Goal: Book appointment/travel/reservation

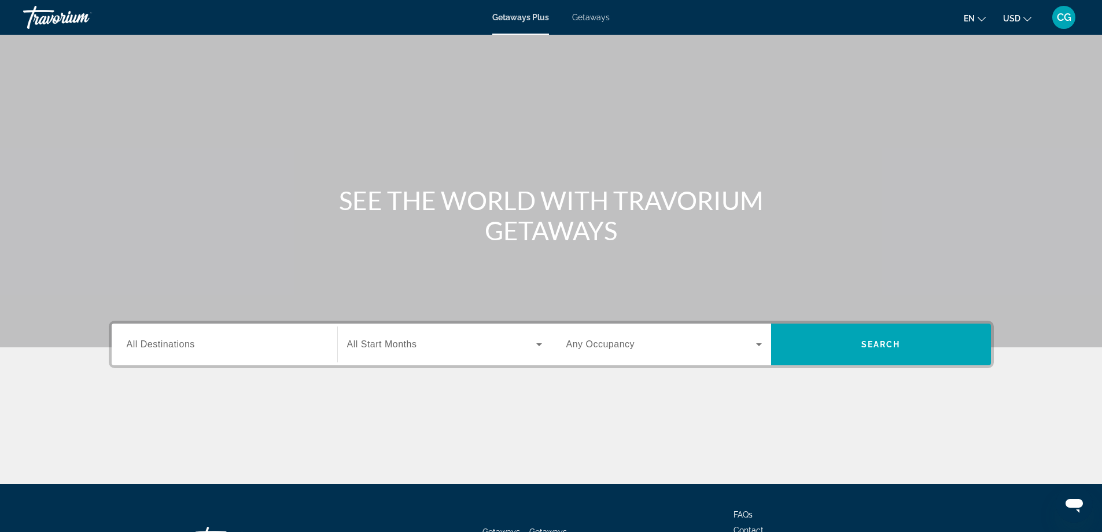
click at [211, 338] on input "Destination All Destinations" at bounding box center [225, 345] width 196 height 14
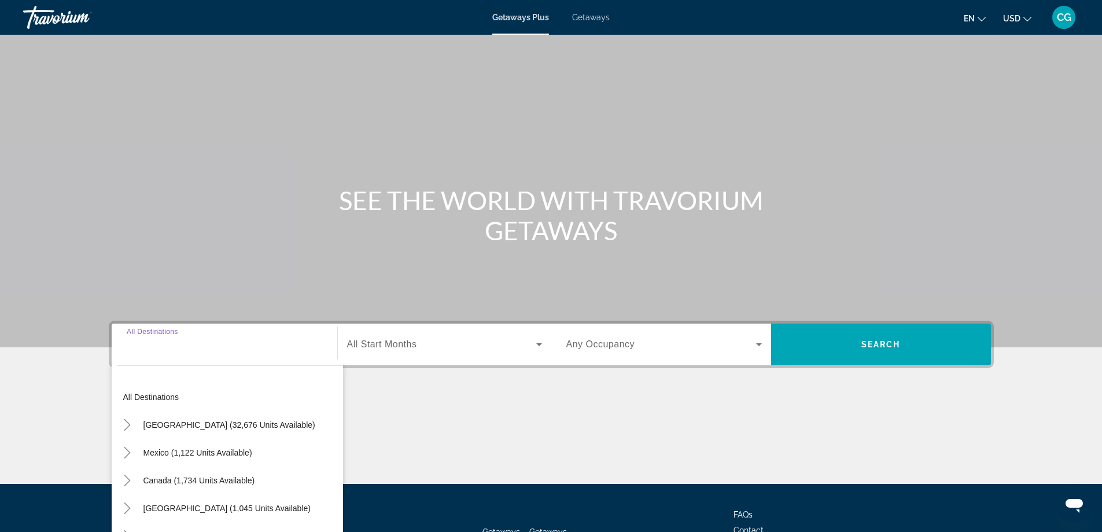
scroll to position [94, 0]
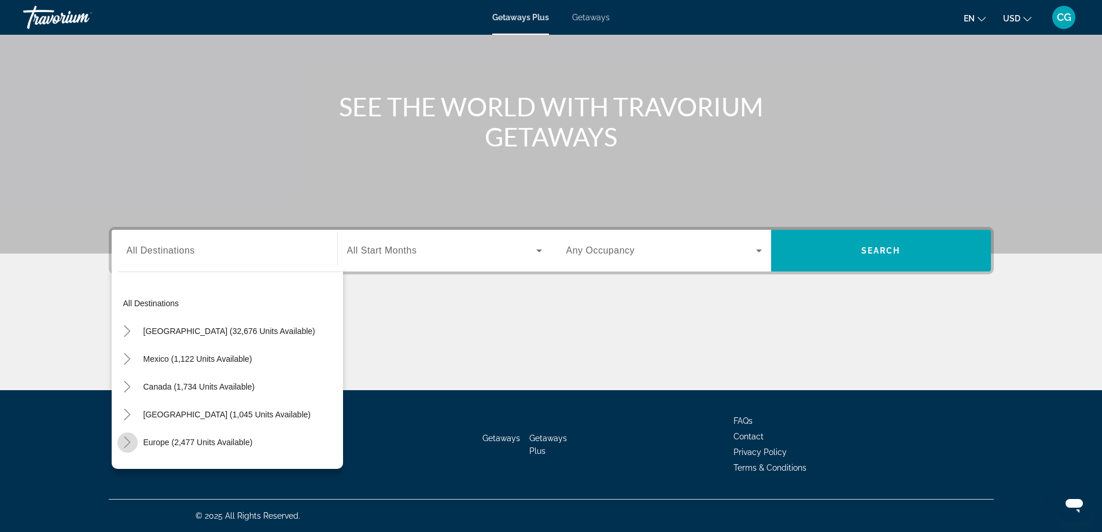
click at [134, 443] on mat-icon "Toggle Europe (2,477 units available)" at bounding box center [127, 442] width 20 height 20
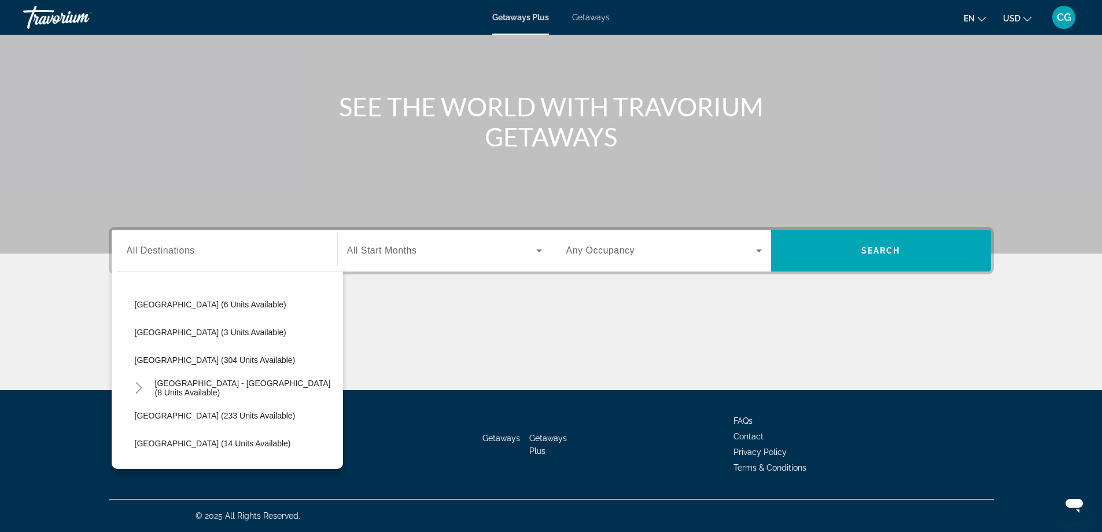
scroll to position [492, 0]
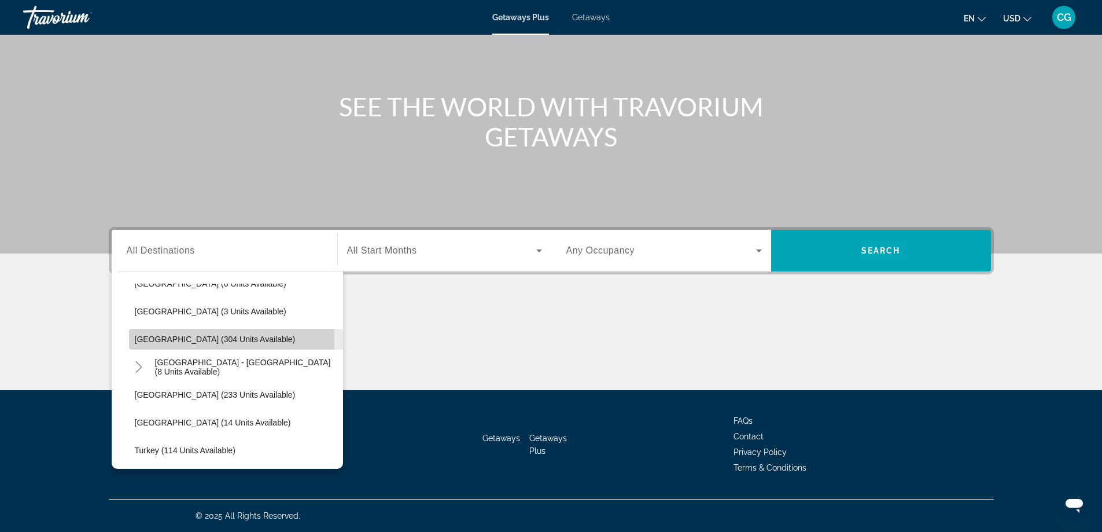
click at [207, 340] on span "[GEOGRAPHIC_DATA] (304 units available)" at bounding box center [215, 338] width 161 height 9
type input "**********"
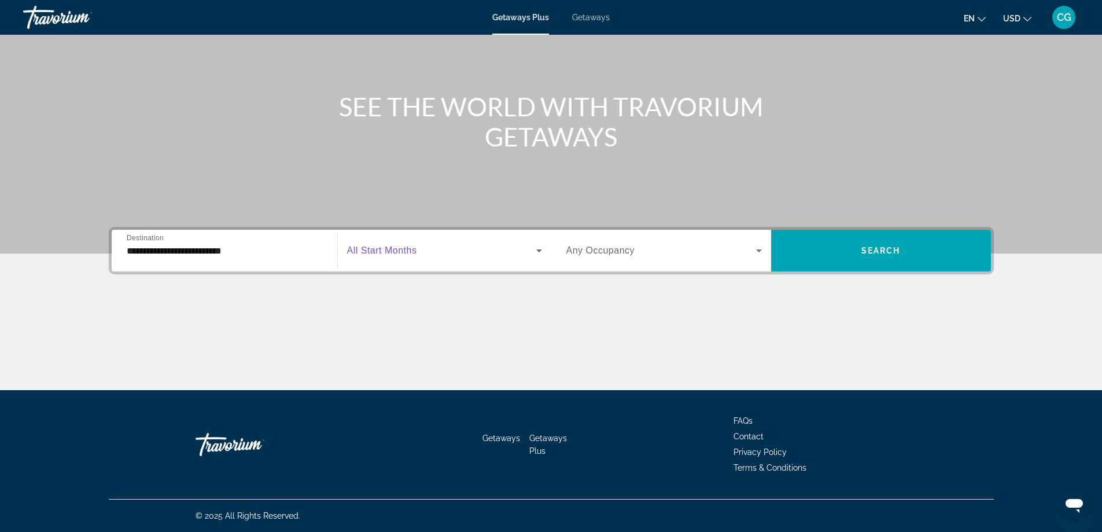
click at [446, 245] on span "Search widget" at bounding box center [441, 251] width 189 height 14
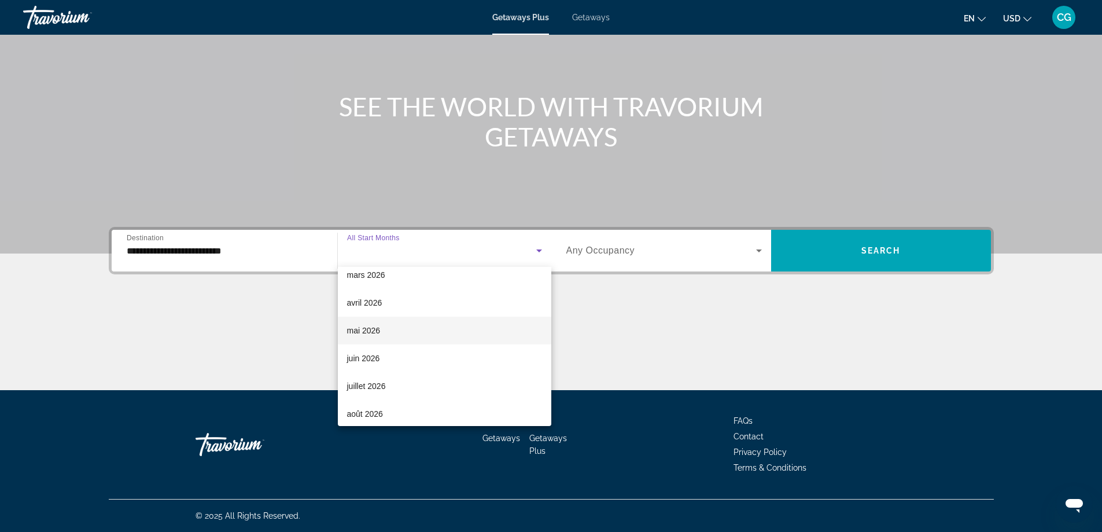
scroll to position [231, 0]
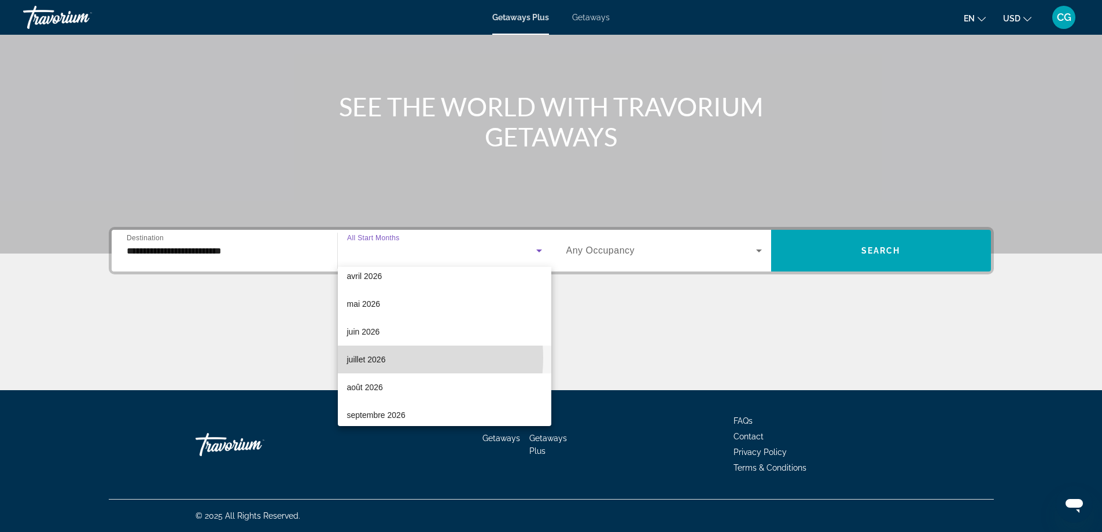
click at [382, 358] on span "juillet 2026" at bounding box center [366, 359] width 39 height 14
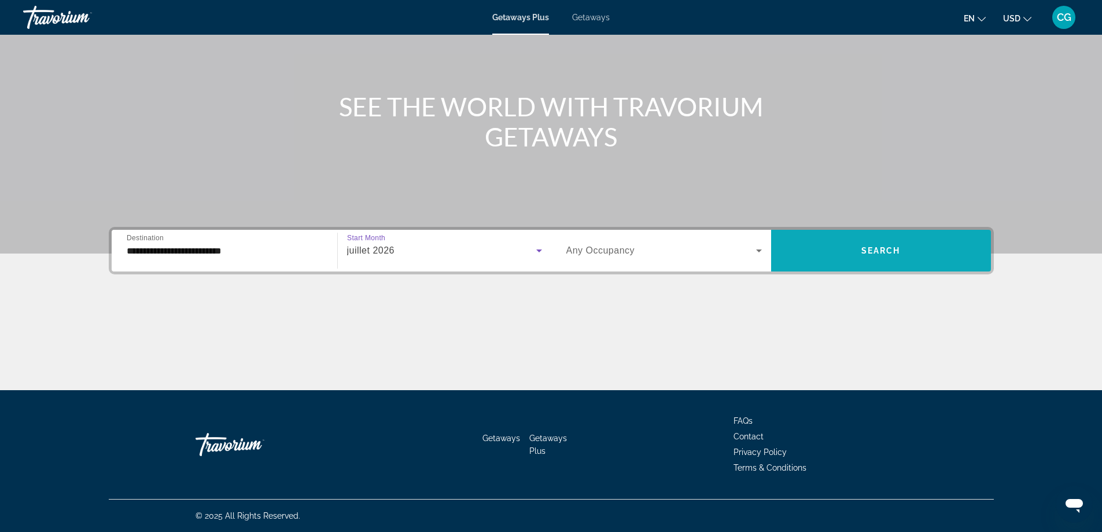
click at [888, 255] on span "Search" at bounding box center [880, 250] width 39 height 9
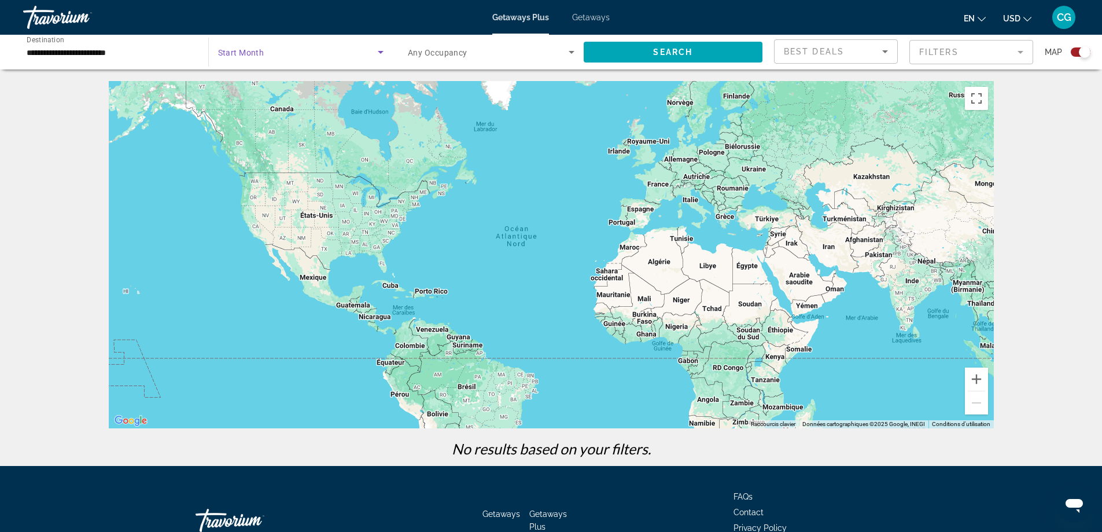
click at [370, 54] on span "Search widget" at bounding box center [298, 52] width 160 height 14
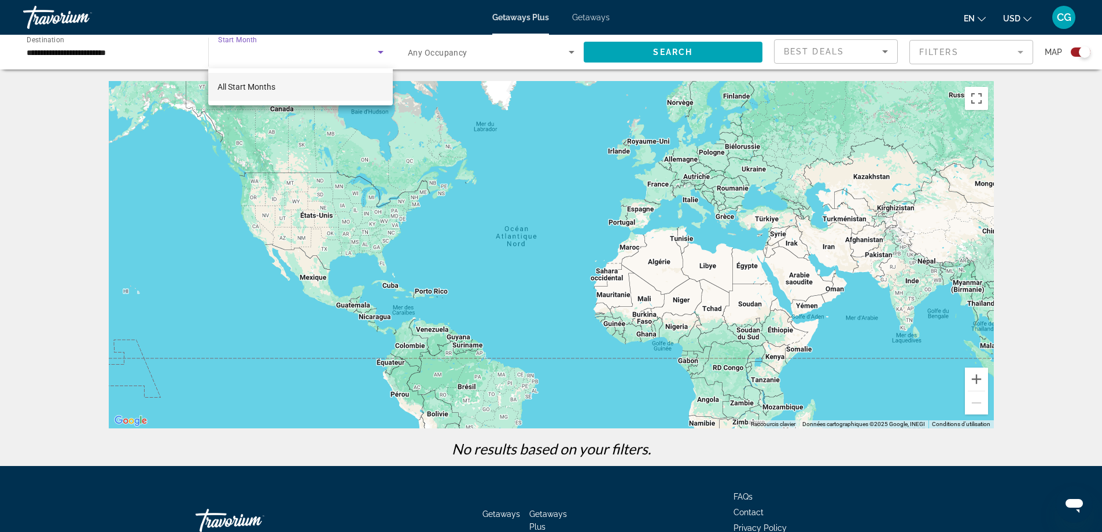
click at [260, 83] on span "All Start Months" at bounding box center [247, 86] width 58 height 9
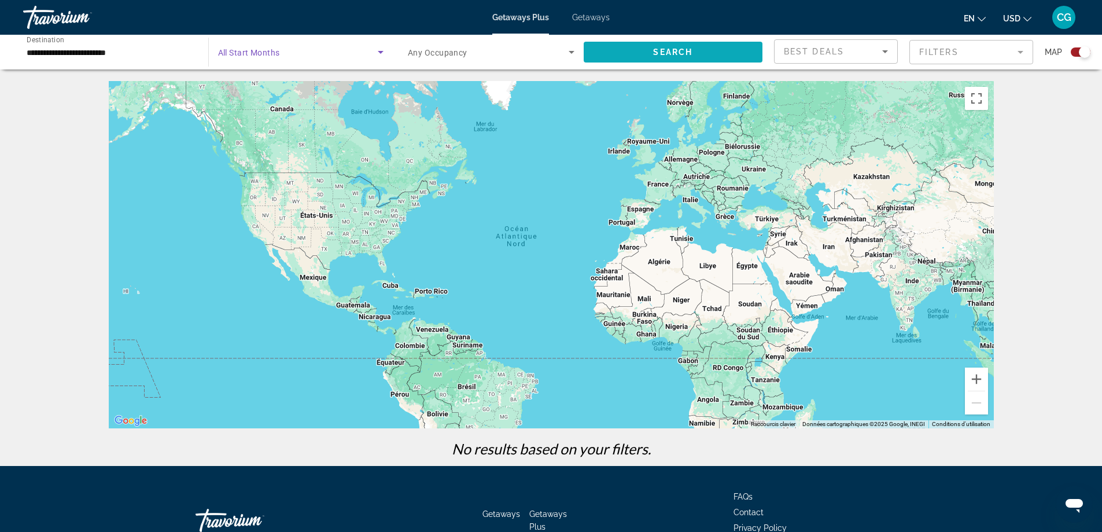
click at [669, 49] on span "Search" at bounding box center [672, 51] width 39 height 9
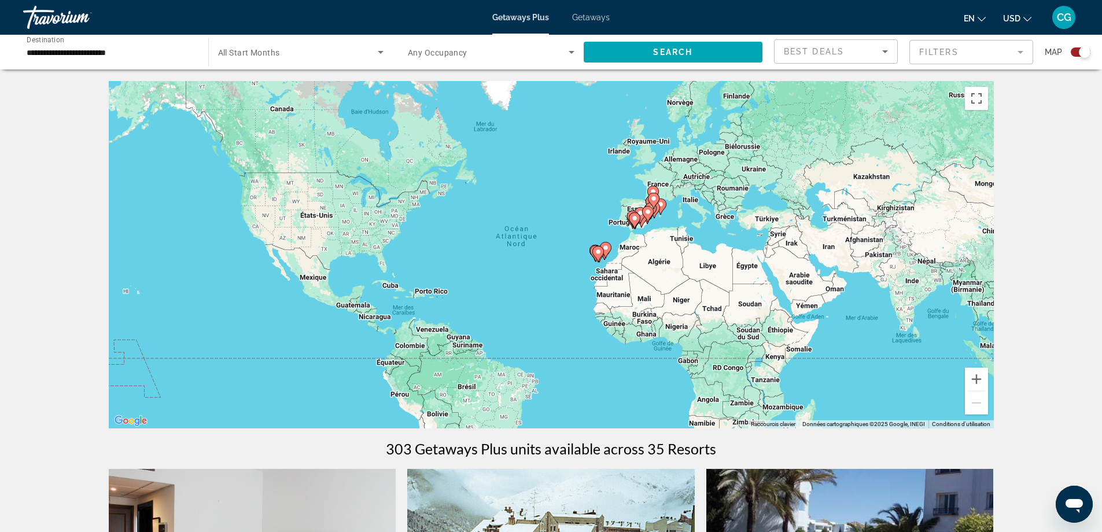
click at [372, 54] on span "Search widget" at bounding box center [298, 52] width 160 height 14
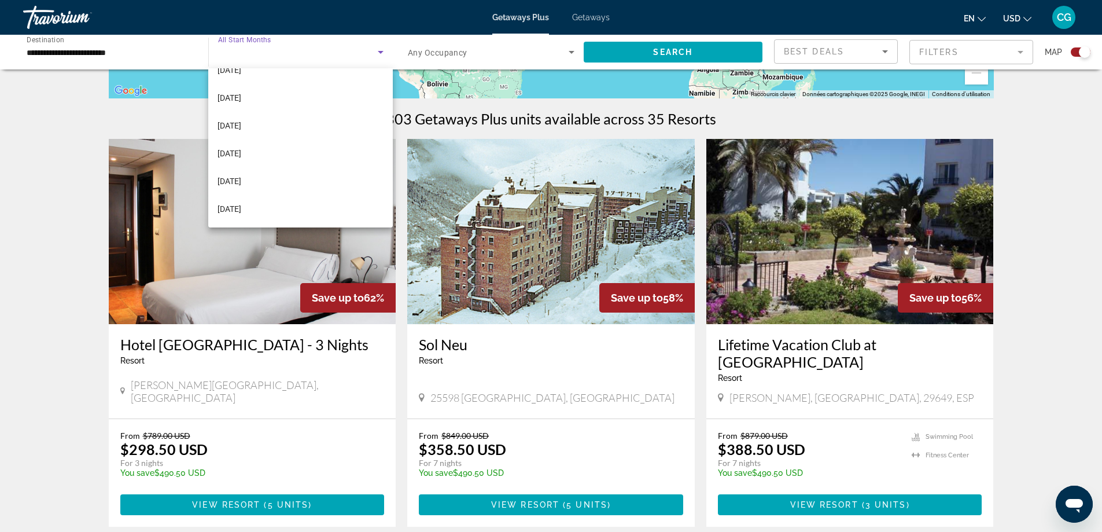
scroll to position [349, 0]
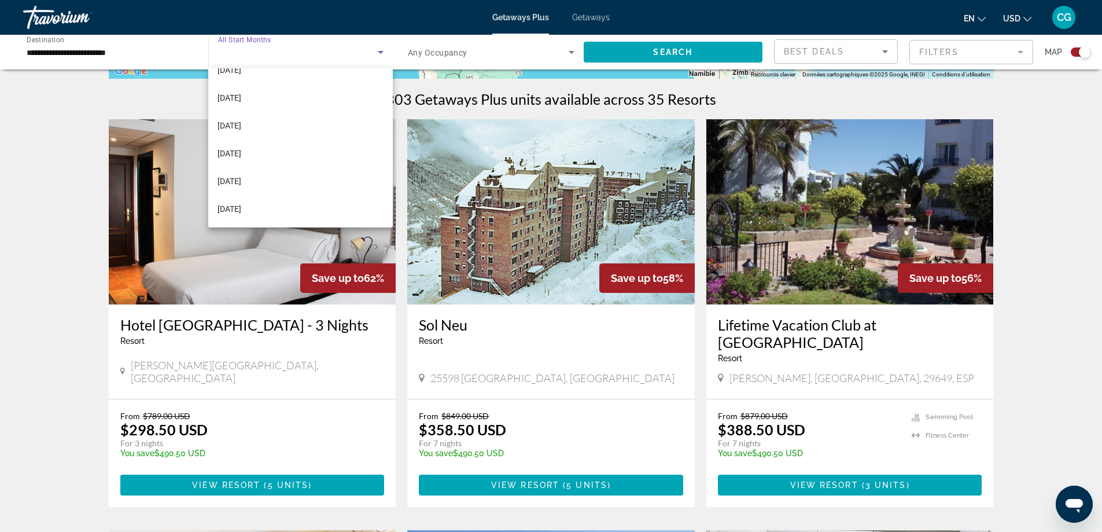
click at [292, 51] on div at bounding box center [551, 266] width 1102 height 532
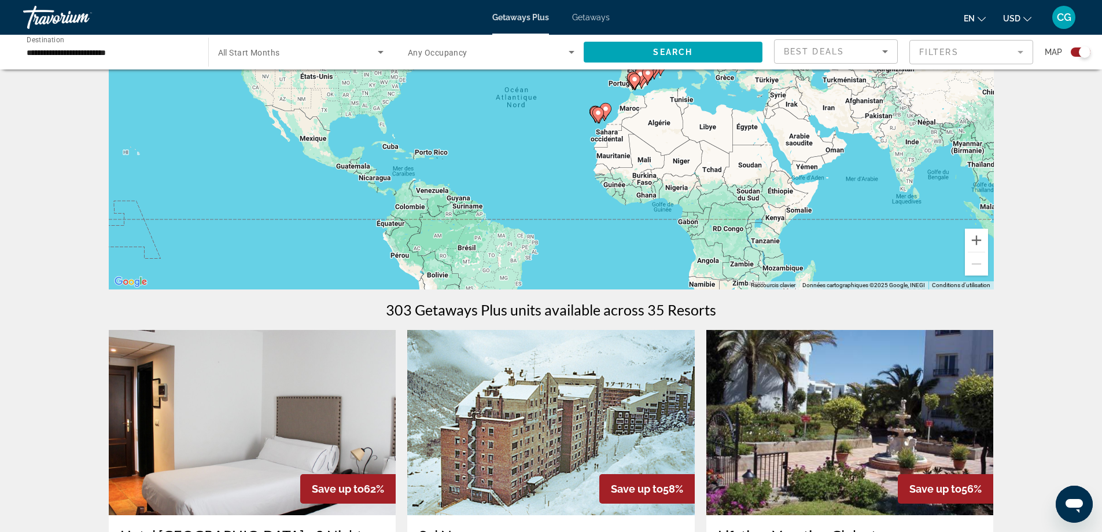
scroll to position [118, 0]
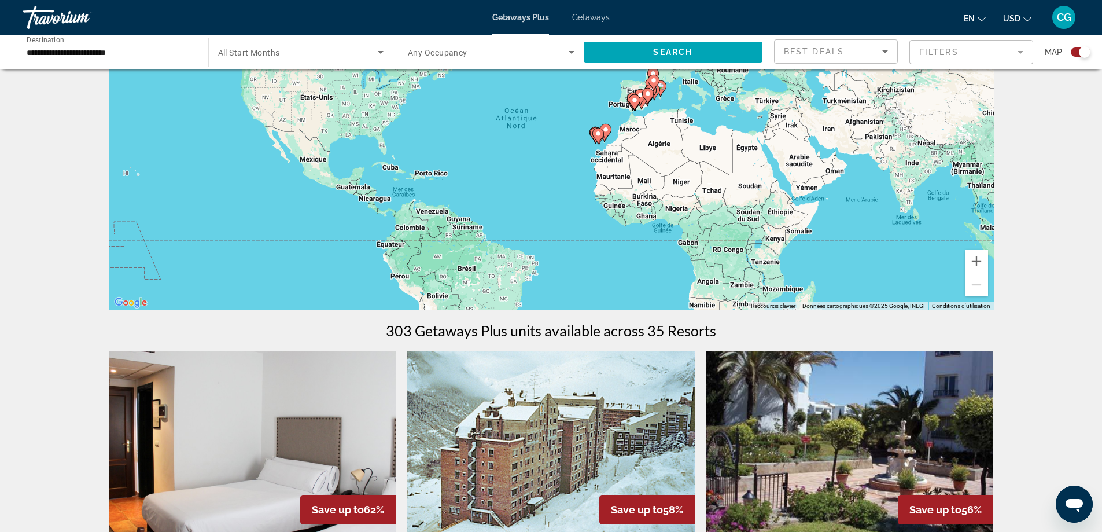
click at [592, 20] on span "Getaways" at bounding box center [591, 17] width 38 height 9
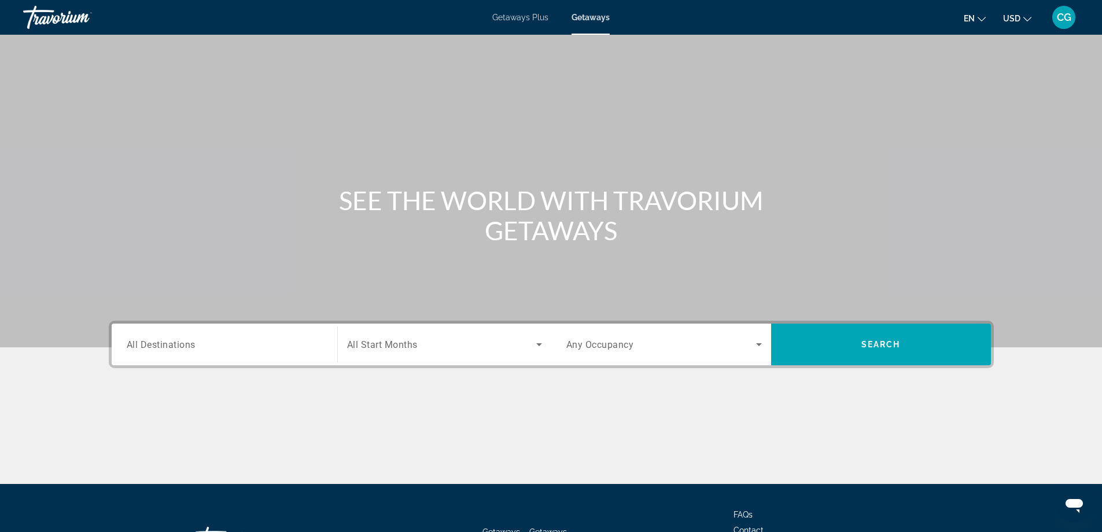
click at [276, 347] on input "Destination All Destinations" at bounding box center [225, 345] width 196 height 14
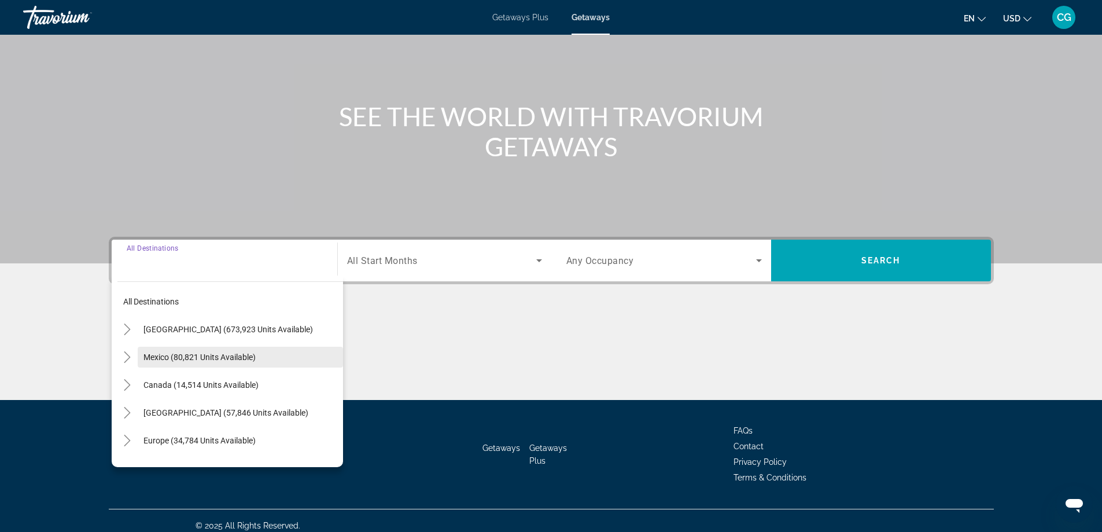
scroll to position [94, 0]
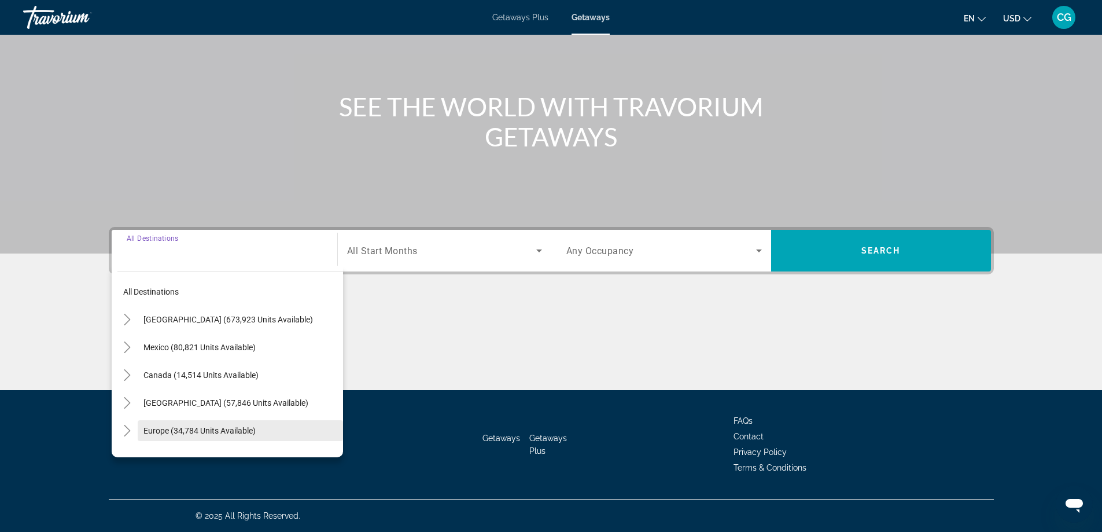
click at [159, 430] on span "Europe (34,784 units available)" at bounding box center [199, 430] width 112 height 9
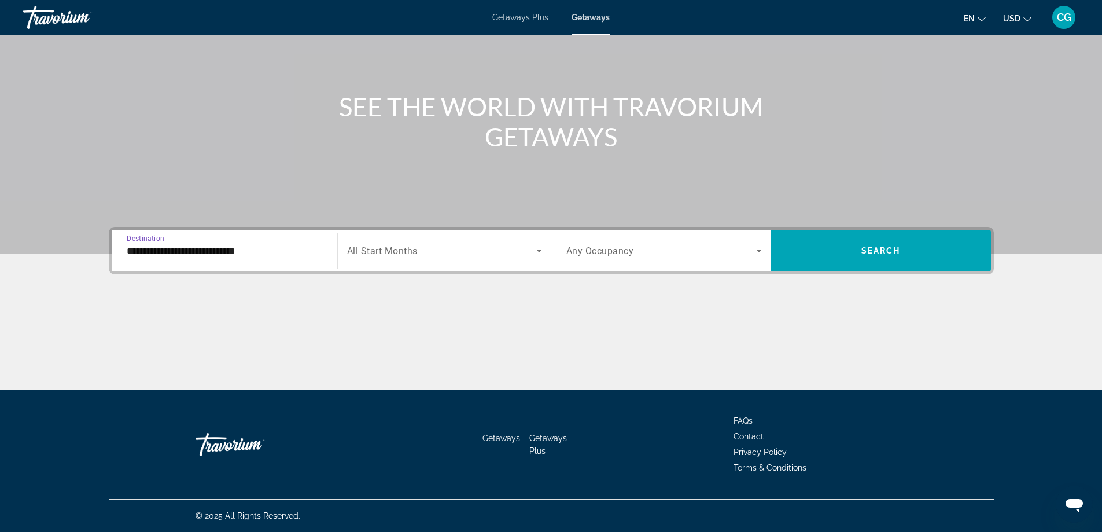
click at [210, 250] on input "**********" at bounding box center [225, 251] width 196 height 14
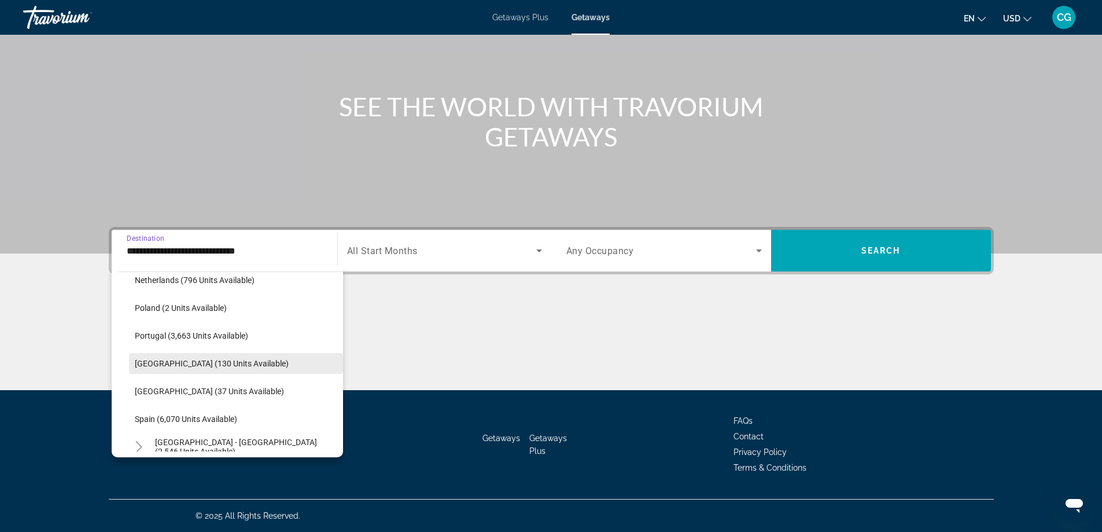
scroll to position [532, 0]
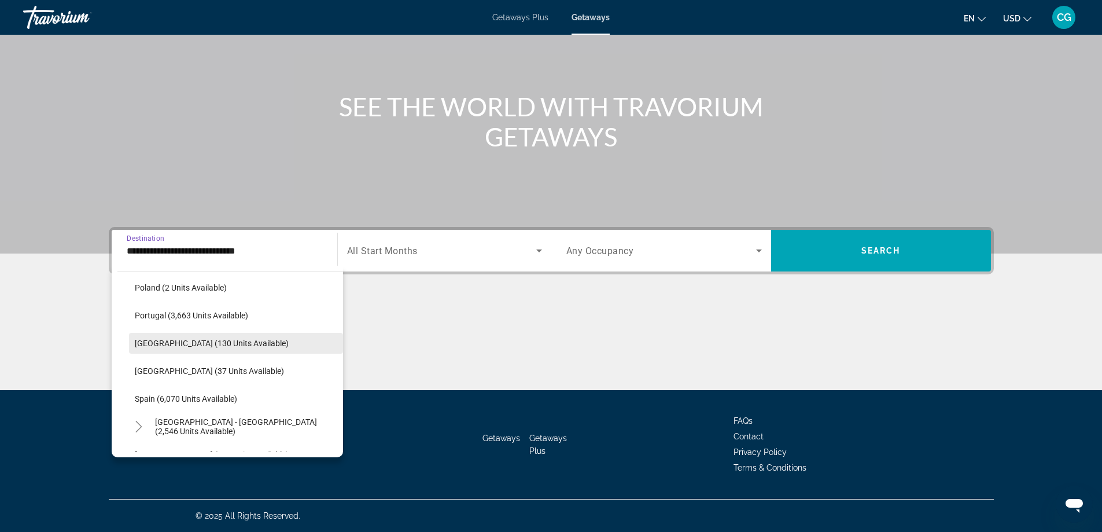
click at [179, 396] on span "Spain (6,070 units available)" at bounding box center [186, 398] width 102 height 9
type input "**********"
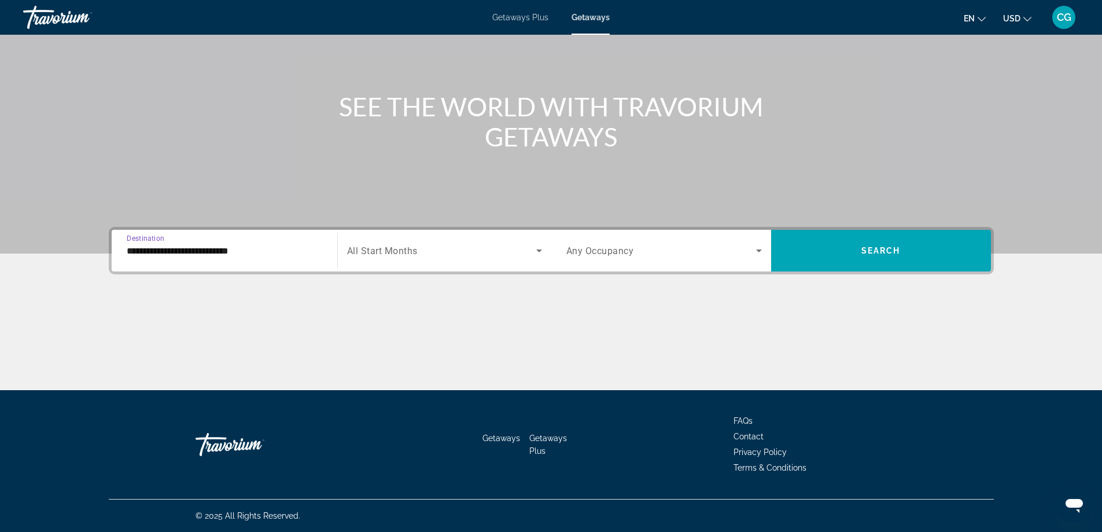
click at [456, 252] on span "Search widget" at bounding box center [441, 251] width 189 height 14
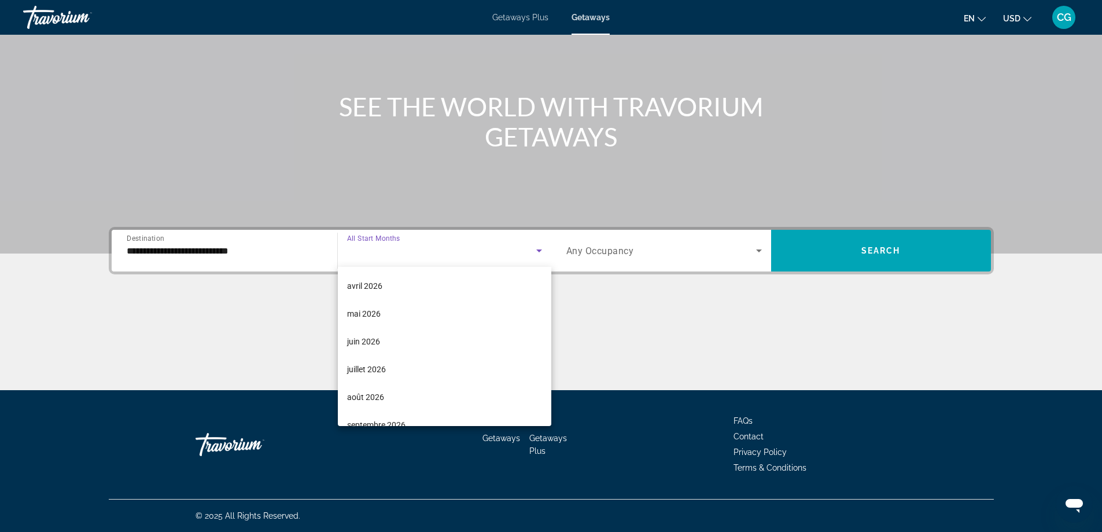
scroll to position [231, 0]
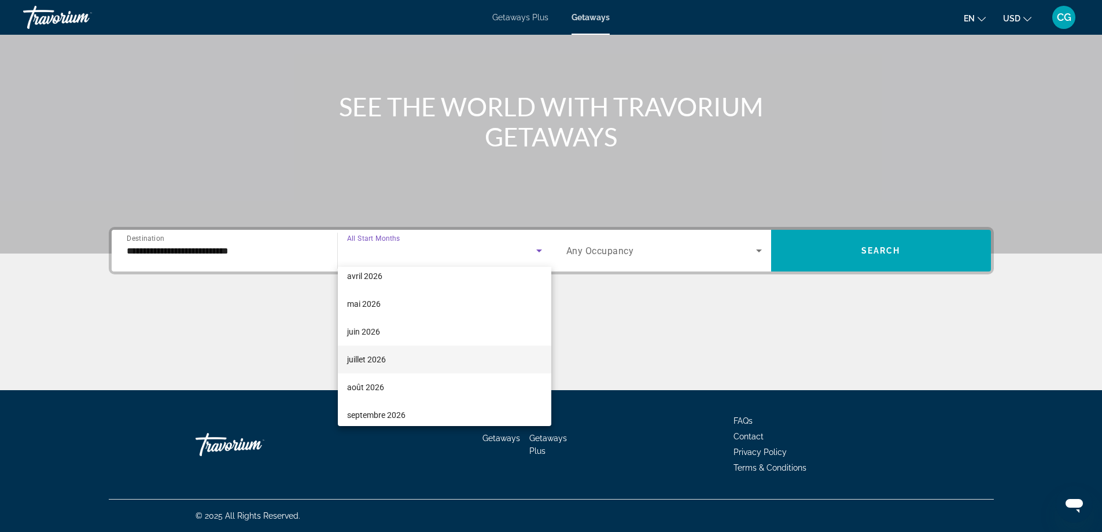
click at [396, 362] on mat-option "juillet 2026" at bounding box center [444, 359] width 213 height 28
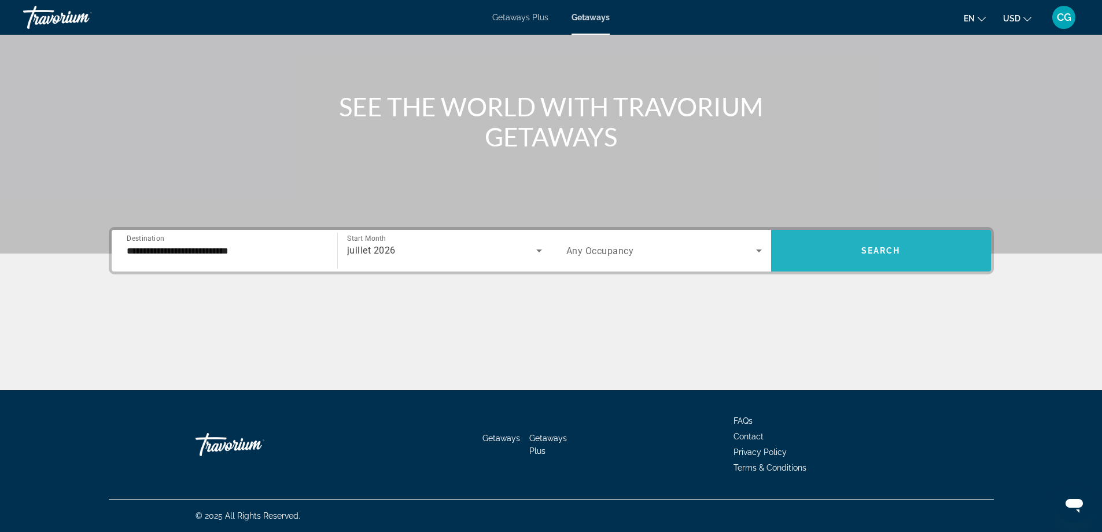
click at [894, 254] on span "Search" at bounding box center [880, 250] width 39 height 9
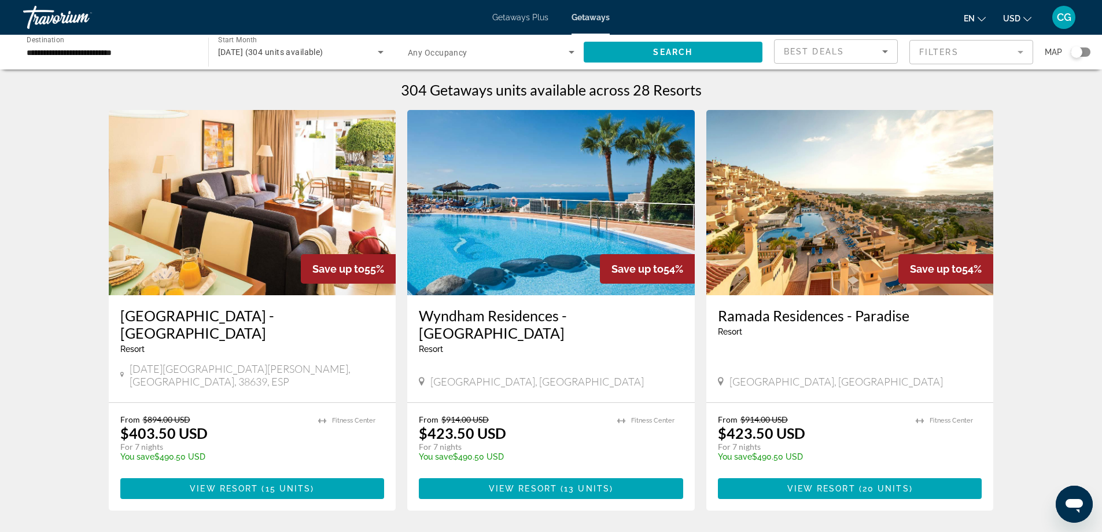
click at [1025, 16] on icon "Change currency" at bounding box center [1027, 19] width 8 height 8
click at [987, 75] on button "CAD (Can$)" at bounding box center [994, 76] width 57 height 15
click at [650, 53] on span "Search widget" at bounding box center [673, 52] width 179 height 28
click at [507, 274] on img "Main content" at bounding box center [551, 202] width 288 height 185
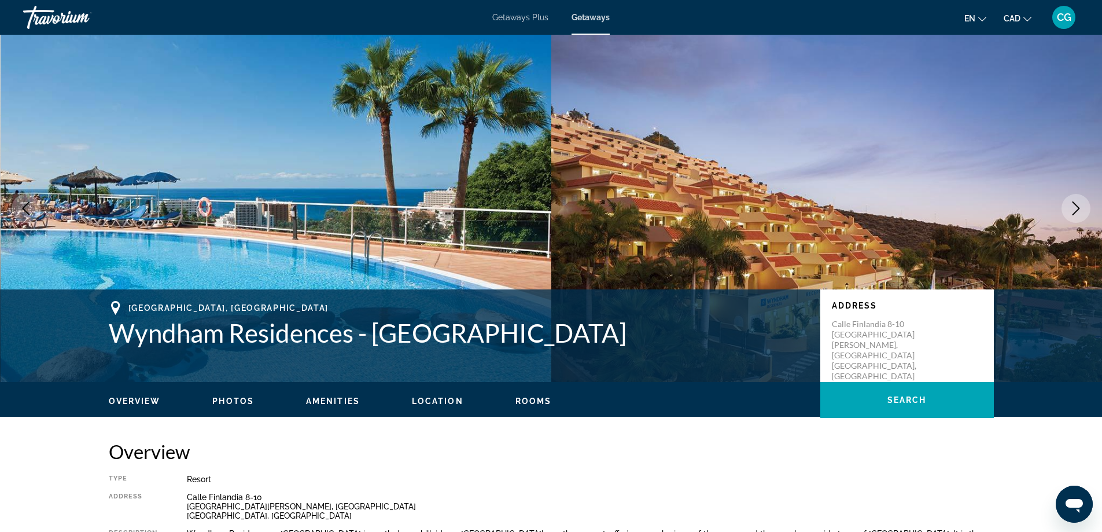
click at [1070, 213] on icon "Next image" at bounding box center [1076, 208] width 14 height 14
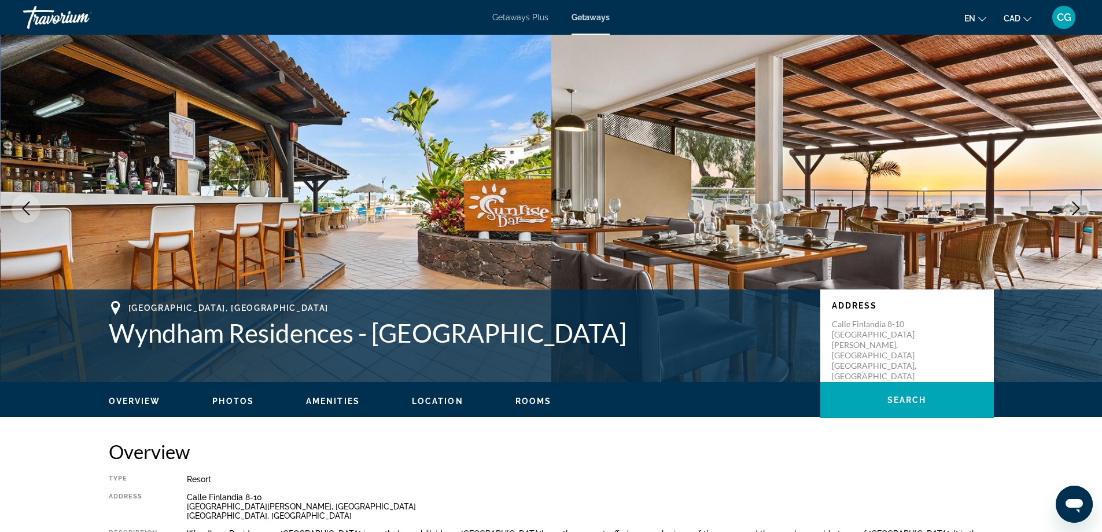
click at [1070, 213] on icon "Next image" at bounding box center [1076, 208] width 14 height 14
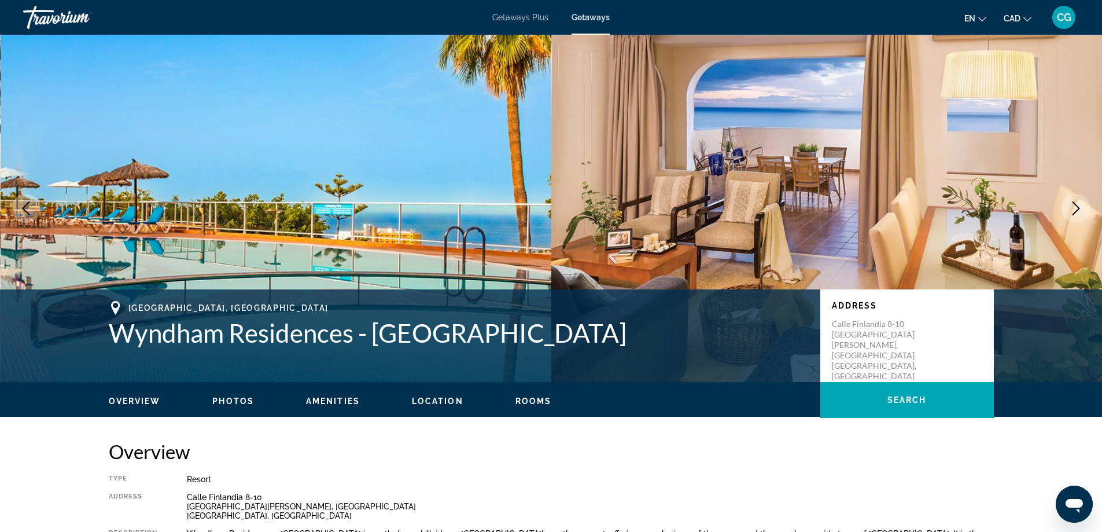
click at [1069, 213] on icon "Next image" at bounding box center [1076, 208] width 14 height 14
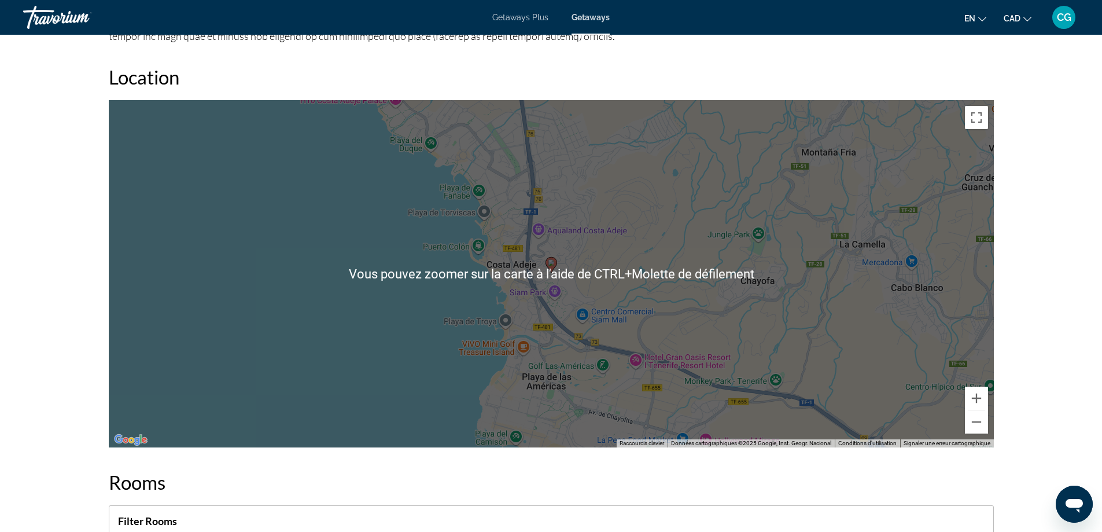
scroll to position [1446, 0]
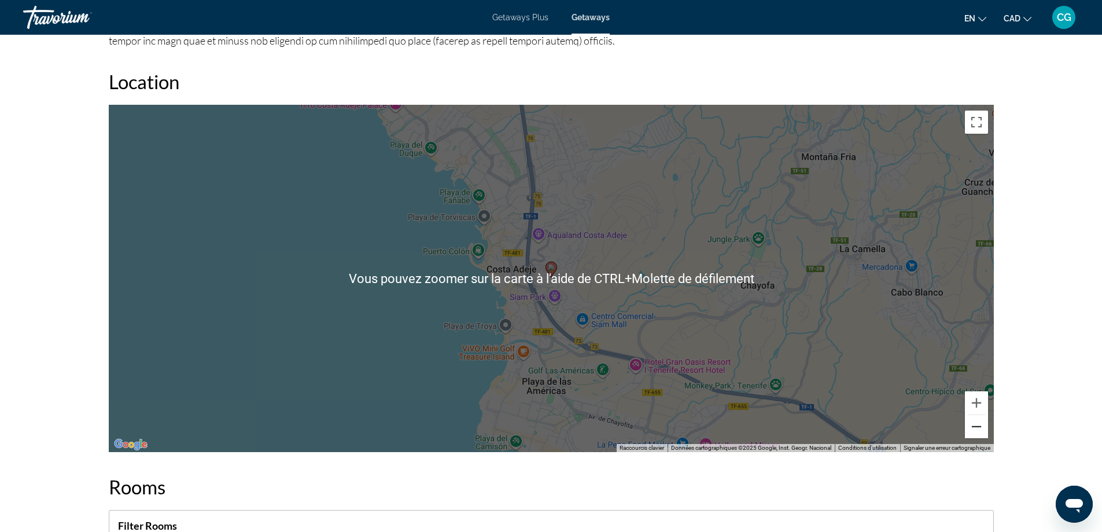
click at [982, 415] on button "Zoom arrière" at bounding box center [976, 426] width 23 height 23
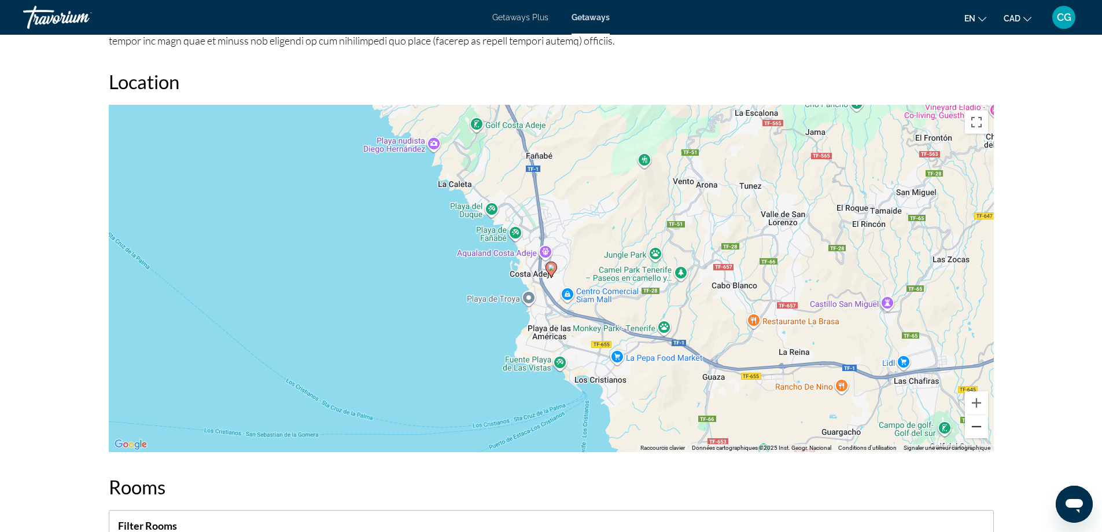
click at [982, 415] on button "Zoom arrière" at bounding box center [976, 426] width 23 height 23
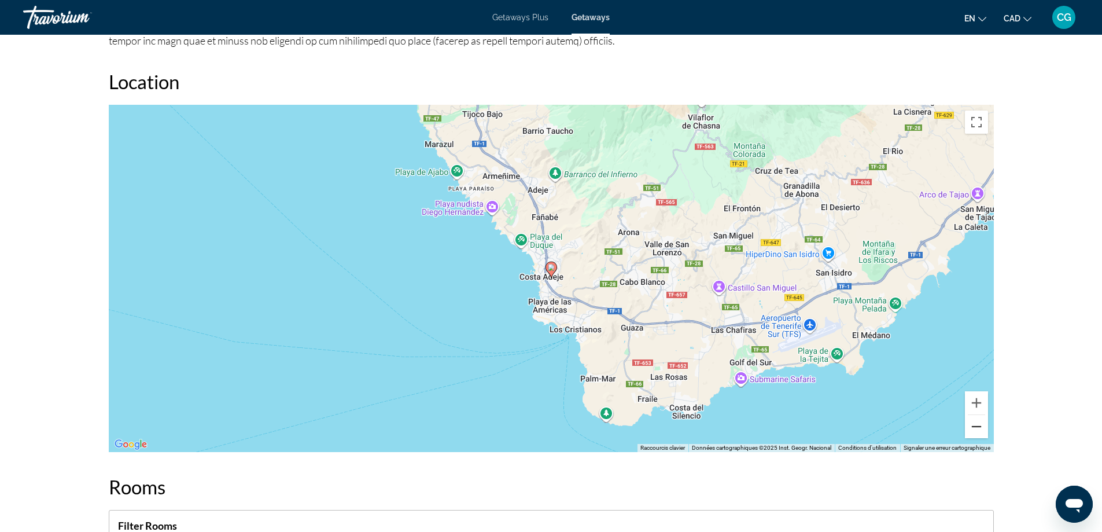
click at [982, 415] on button "Zoom arrière" at bounding box center [976, 426] width 23 height 23
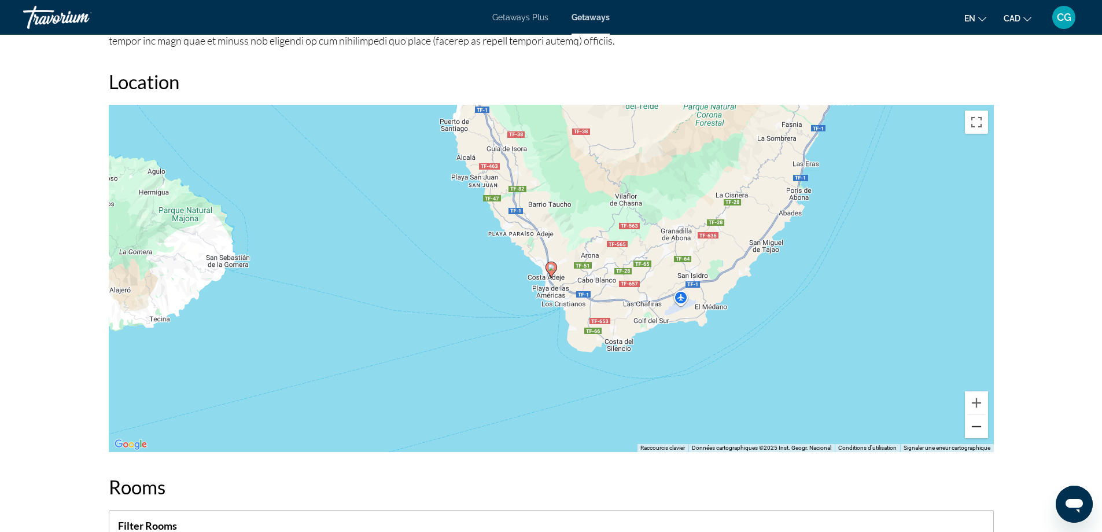
click at [982, 415] on button "Zoom arrière" at bounding box center [976, 426] width 23 height 23
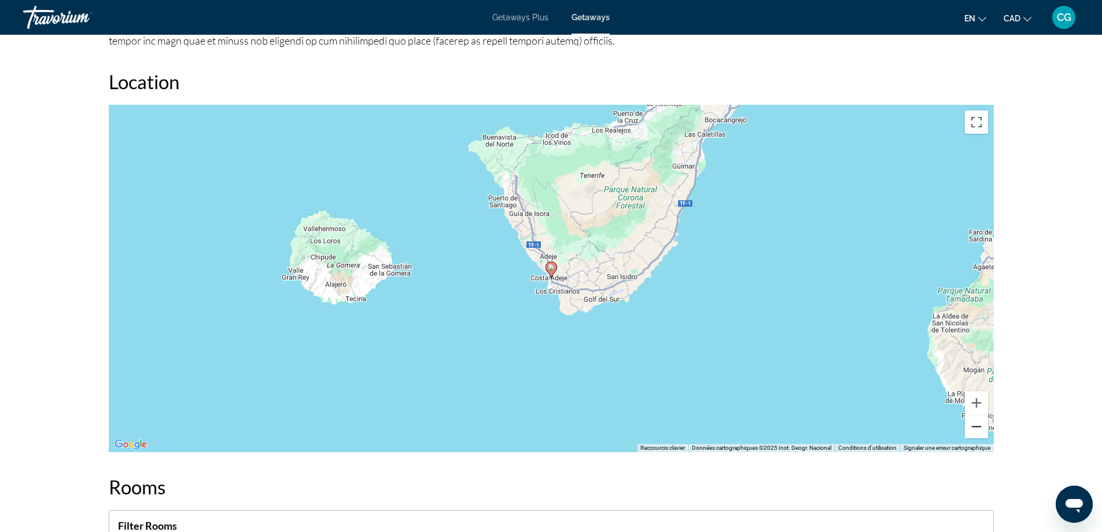
click at [982, 415] on button "Zoom arrière" at bounding box center [976, 426] width 23 height 23
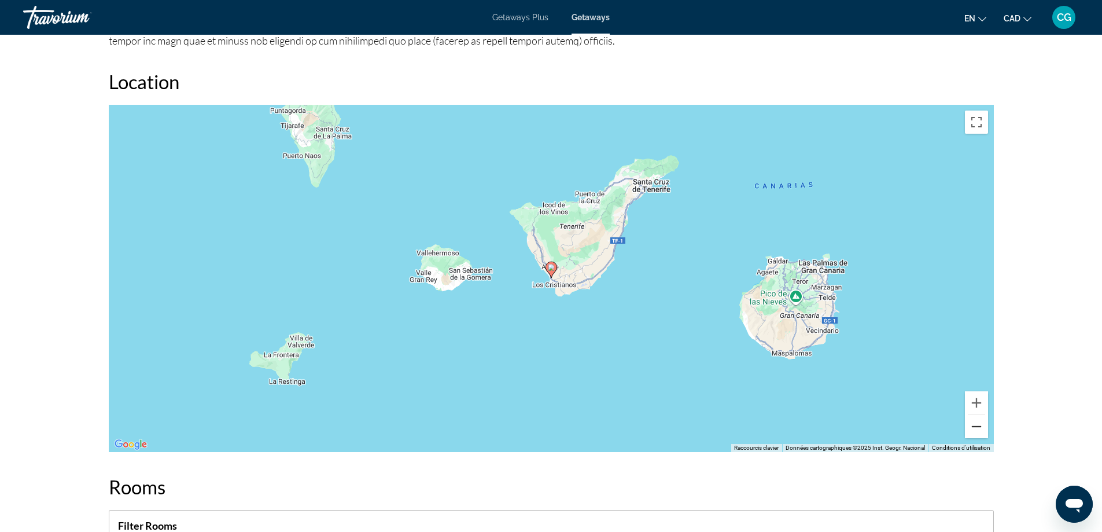
click at [982, 415] on button "Zoom arrière" at bounding box center [976, 426] width 23 height 23
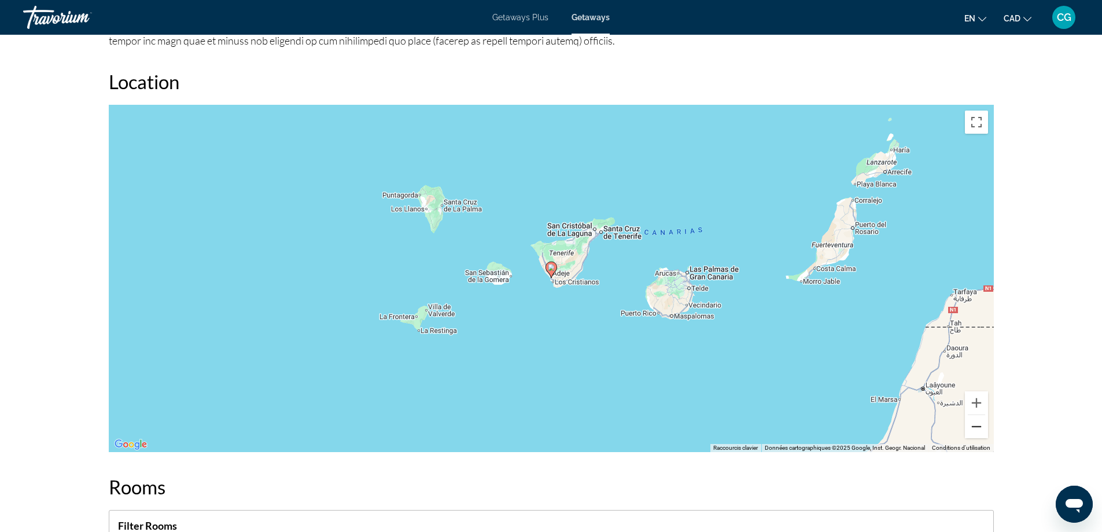
click at [982, 415] on button "Zoom arrière" at bounding box center [976, 426] width 23 height 23
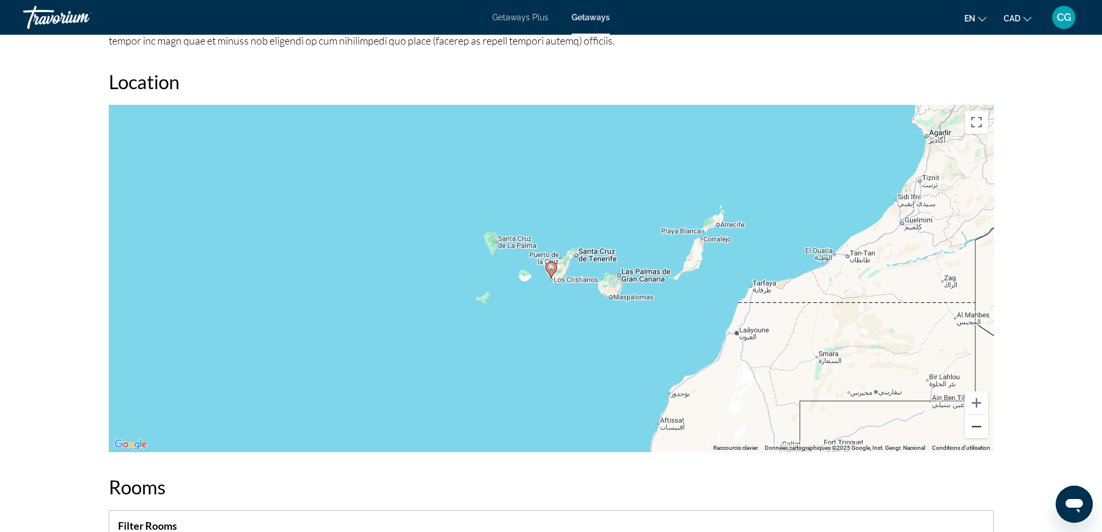
click at [982, 415] on button "Zoom arrière" at bounding box center [976, 426] width 23 height 23
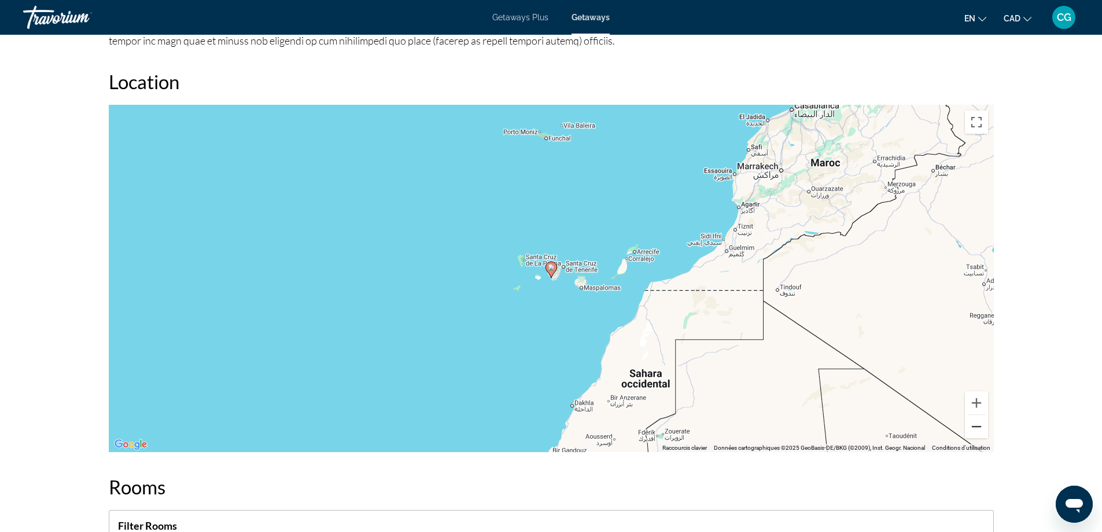
click at [982, 415] on button "Zoom arrière" at bounding box center [976, 426] width 23 height 23
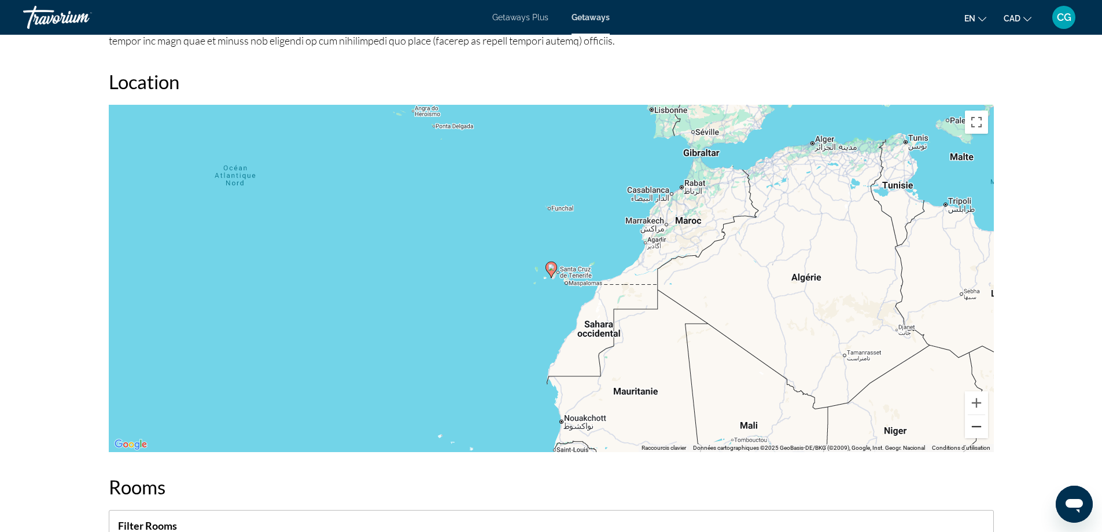
click at [982, 415] on button "Zoom arrière" at bounding box center [976, 426] width 23 height 23
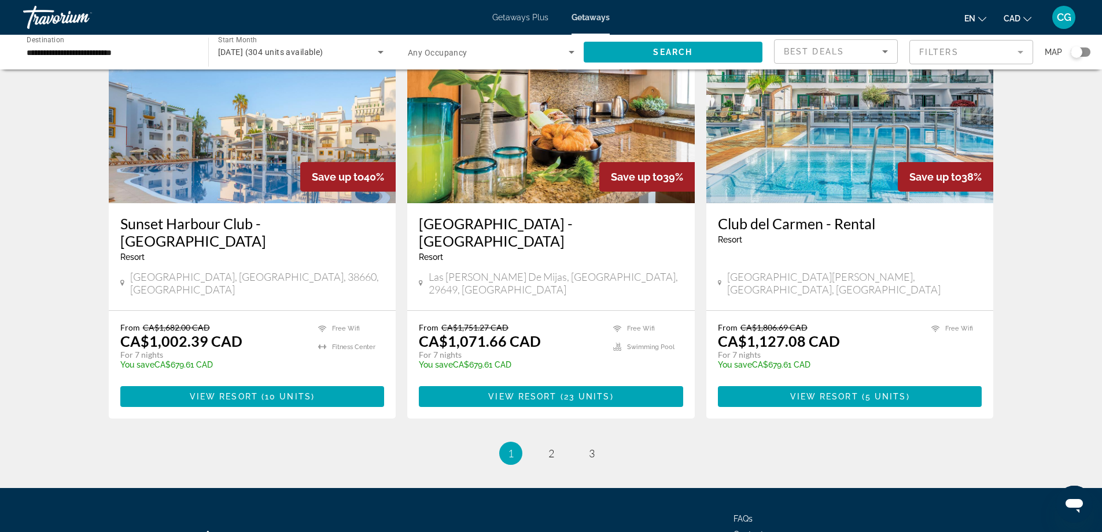
scroll to position [1357, 0]
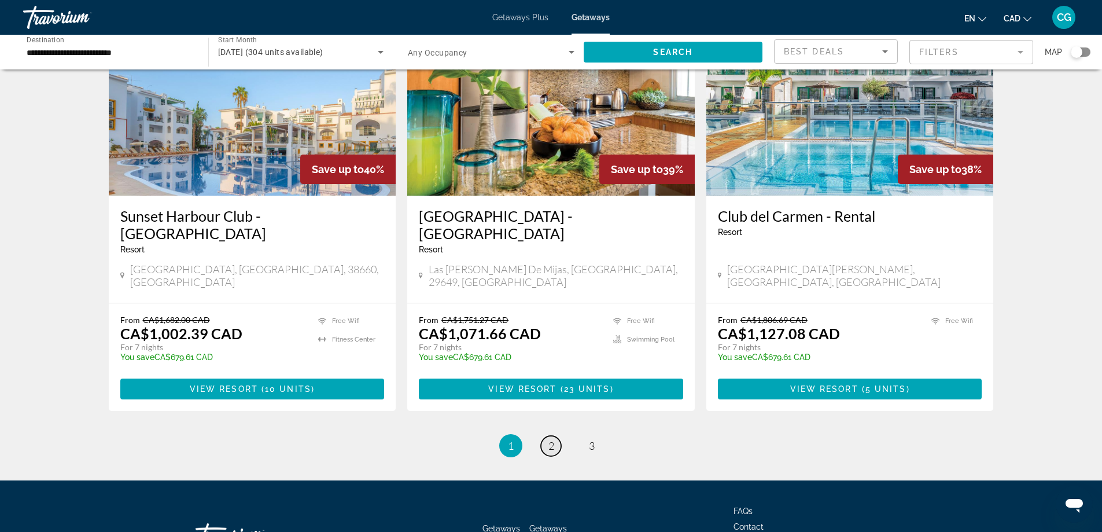
click at [550, 439] on span "2" at bounding box center [551, 445] width 6 height 13
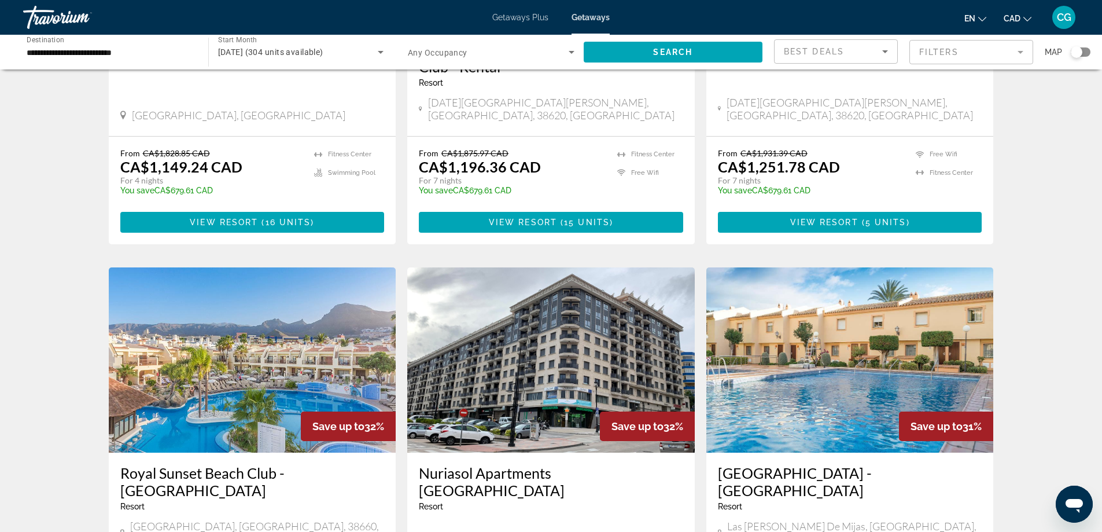
scroll to position [44, 0]
